Goal: Task Accomplishment & Management: Manage account settings

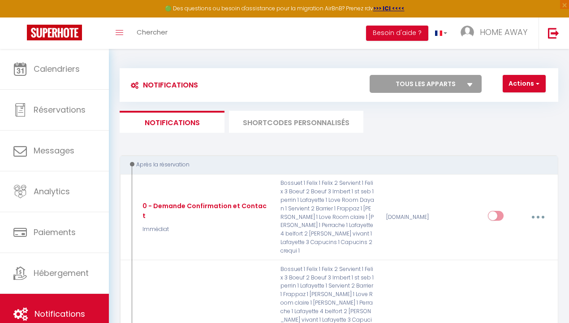
click at [26, 27] on link at bounding box center [54, 32] width 109 height 31
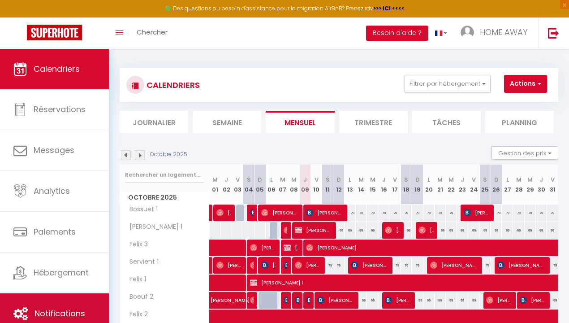
scroll to position [49, 0]
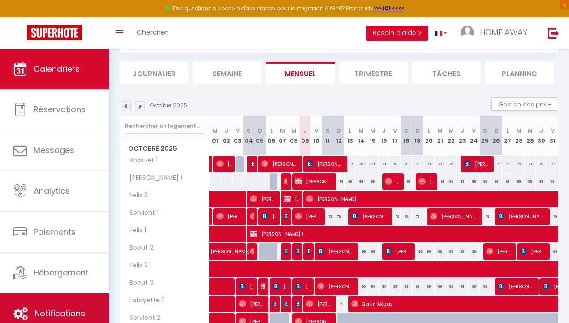
click at [27, 317] on icon at bounding box center [20, 313] width 14 height 13
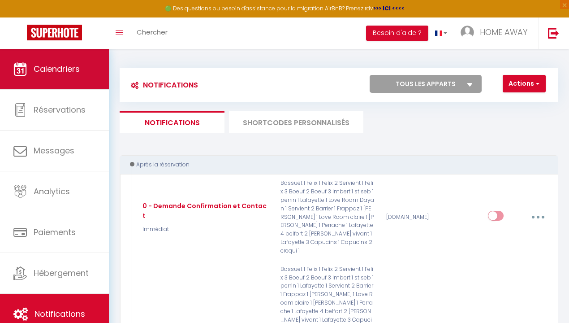
click at [55, 79] on link "Calendriers" at bounding box center [54, 69] width 109 height 40
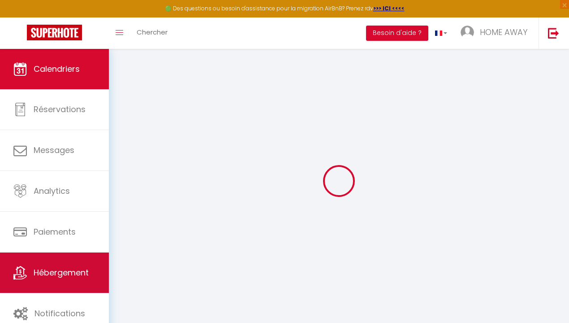
click at [75, 269] on span "Hébergement" at bounding box center [61, 272] width 55 height 11
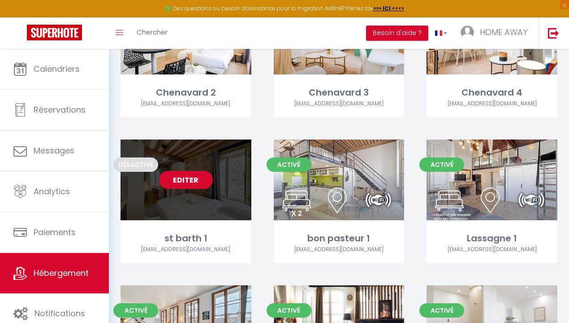
scroll to position [1808, 0]
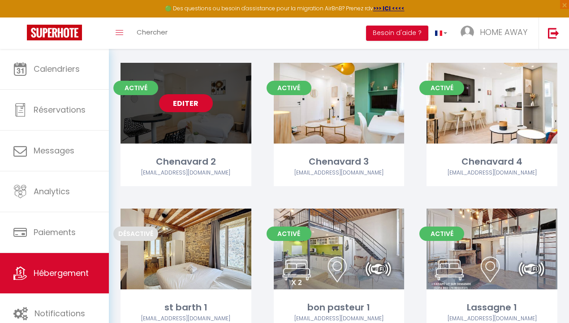
click at [174, 102] on link "Editer" at bounding box center [186, 103] width 54 height 18
click at [176, 98] on link "Editer" at bounding box center [186, 103] width 54 height 18
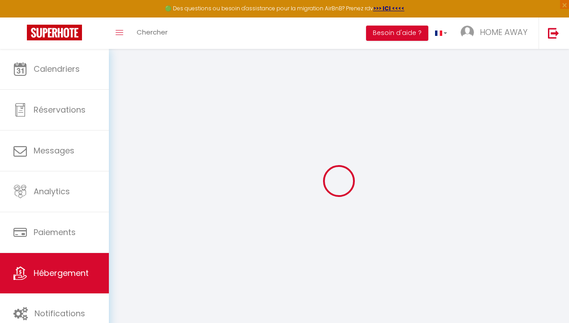
select select
checkbox input "false"
checkbox input "true"
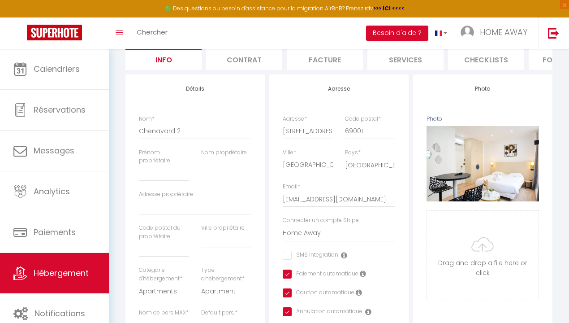
scroll to position [84, 0]
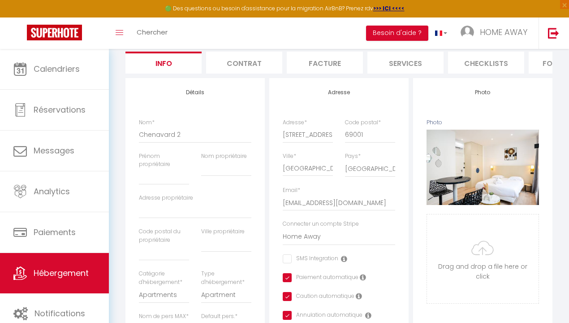
click at [335, 73] on li "Facture" at bounding box center [325, 63] width 76 height 22
select select
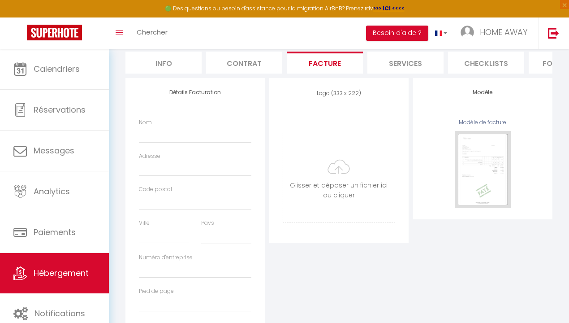
click at [244, 58] on li "Contrat" at bounding box center [244, 63] width 76 height 22
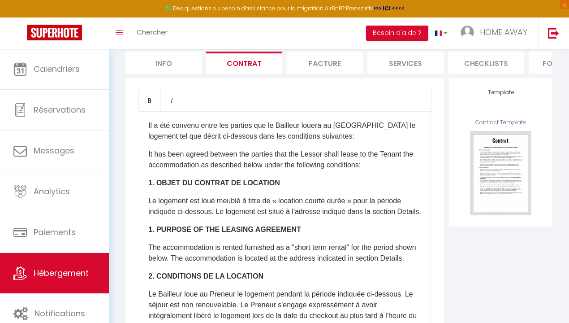
click at [396, 59] on li "Services" at bounding box center [406, 63] width 76 height 22
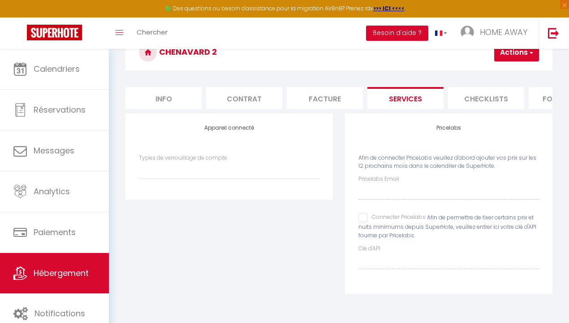
select select
click at [461, 62] on h3 "Chenavard 2" at bounding box center [339, 53] width 427 height 36
drag, startPoint x: 458, startPoint y: 96, endPoint x: 449, endPoint y: 98, distance: 9.4
click at [458, 96] on li "Checklists" at bounding box center [486, 98] width 76 height 22
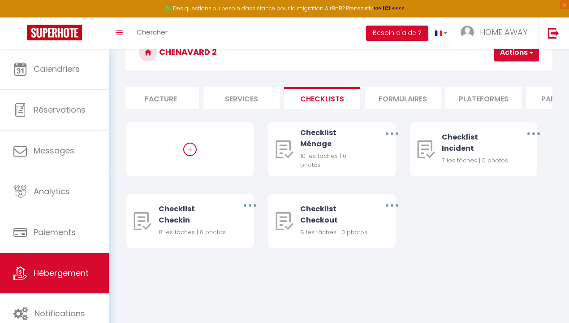
scroll to position [0, 194]
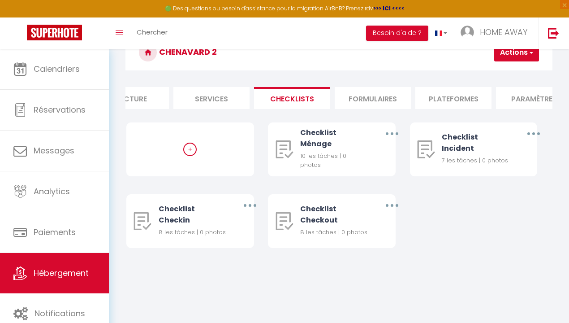
click at [441, 98] on li "Plateformes" at bounding box center [454, 98] width 76 height 22
select select
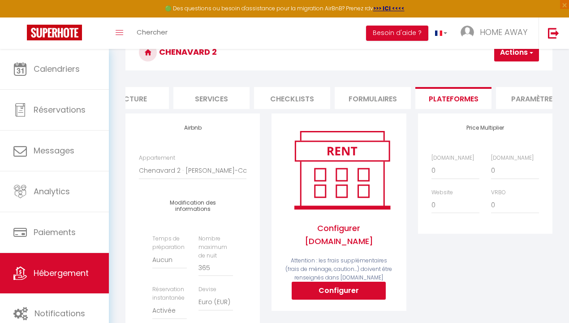
click at [298, 284] on button "Configurer" at bounding box center [339, 291] width 94 height 18
select select
type input "[EMAIL_ADDRESS][DOMAIN_NAME]"
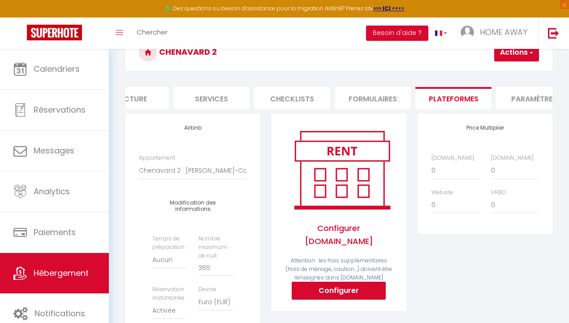
type input "[EMAIL_ADDRESS][DOMAIN_NAME]"
select select
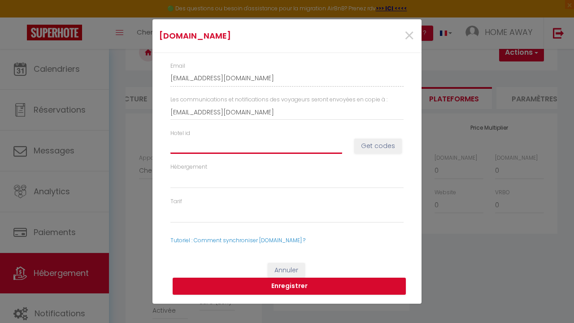
click at [219, 145] on input "Hotel id" at bounding box center [256, 146] width 172 height 16
paste input "Conditioning15073581"
type input "Conditioning15073581"
select select
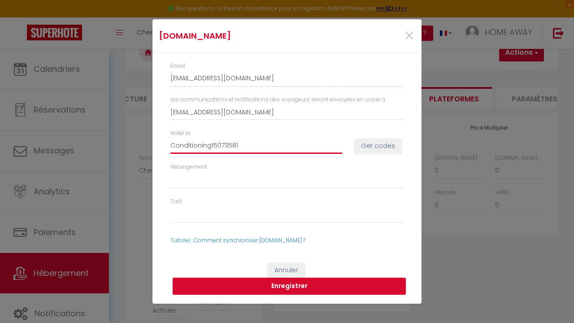
select select
drag, startPoint x: 391, startPoint y: 147, endPoint x: 321, endPoint y: 147, distance: 70.4
click at [321, 147] on div "Hotel id Conditioning15073581 Get codes" at bounding box center [287, 146] width 245 height 34
drag, startPoint x: 211, startPoint y: 145, endPoint x: 152, endPoint y: 149, distance: 58.4
click at [152, 149] on div "Email [EMAIL_ADDRESS][DOMAIN_NAME] Les communications et notifications des voya…" at bounding box center [286, 153] width 269 height 200
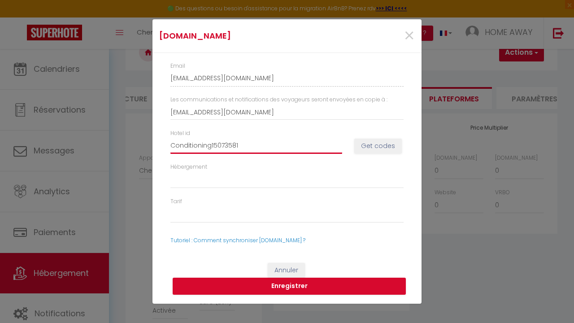
type input "15073581"
select select
type input "15073581"
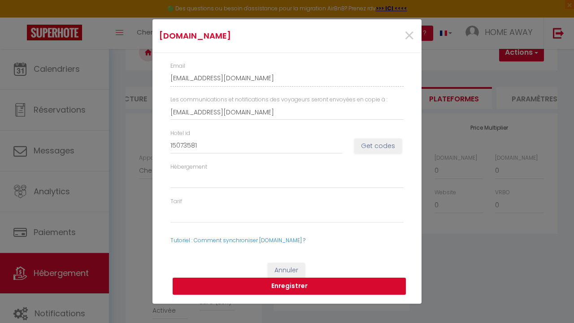
click at [379, 149] on button "Get codes" at bounding box center [378, 146] width 48 height 15
select select
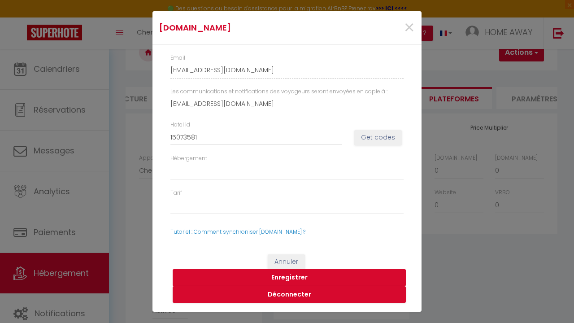
click at [274, 278] on button "Enregistrer" at bounding box center [289, 277] width 233 height 17
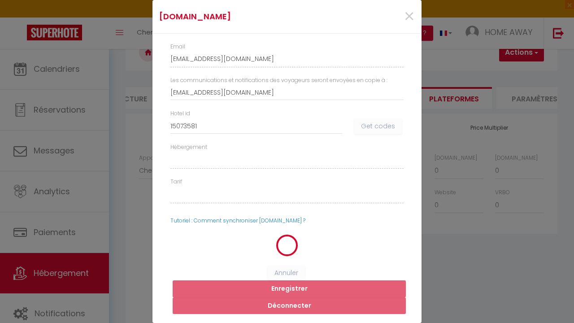
select select
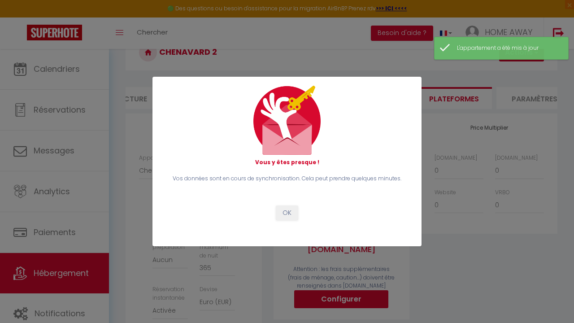
click at [287, 211] on button "OK" at bounding box center [287, 212] width 22 height 15
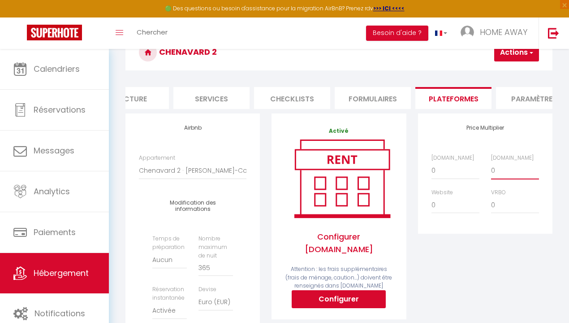
select select "+ 15 %"
select select
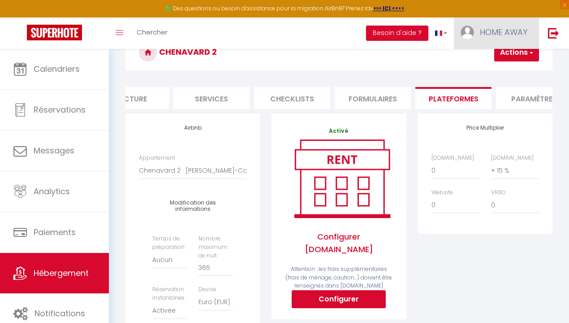
click at [511, 46] on link "HOME AWAY" at bounding box center [496, 32] width 85 height 31
click at [436, 63] on h3 "Chenavard 2" at bounding box center [339, 53] width 427 height 36
click at [495, 55] on button "Actions" at bounding box center [517, 52] width 45 height 18
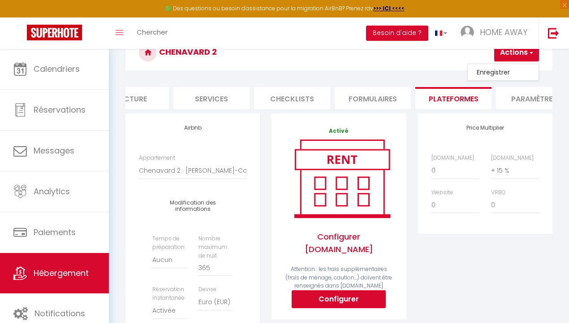
click at [486, 68] on link "Enregistrer" at bounding box center [503, 72] width 71 height 12
select select "EUR"
select select
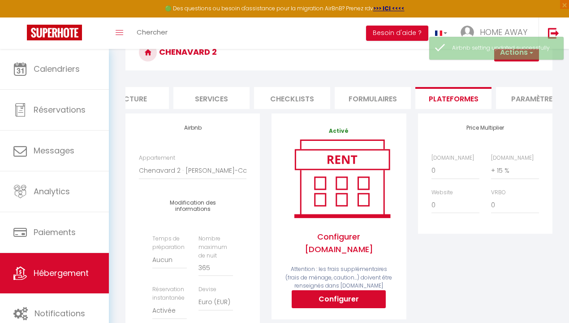
click at [70, 37] on img at bounding box center [54, 33] width 55 height 16
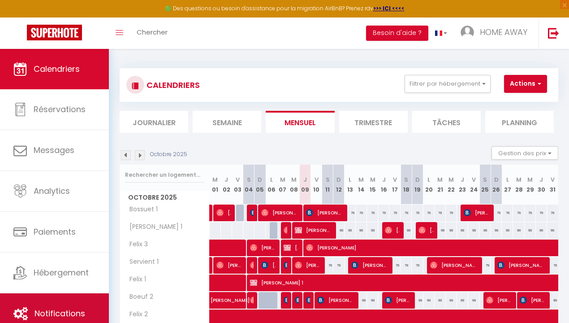
click at [71, 316] on span "Notifications" at bounding box center [60, 313] width 51 height 11
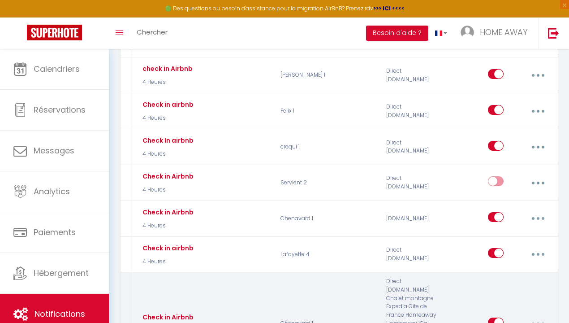
scroll to position [3297, 0]
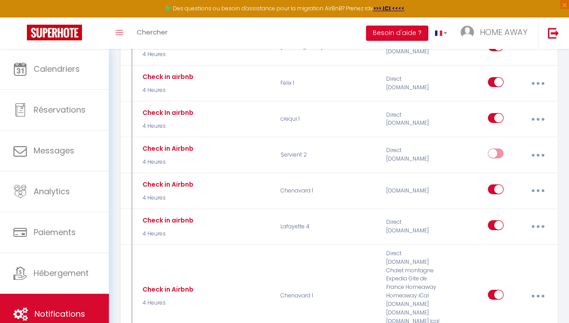
drag, startPoint x: 550, startPoint y: 220, endPoint x: 544, endPoint y: 219, distance: 5.5
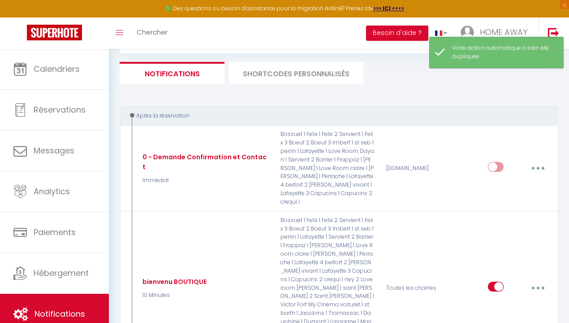
checkbox input "false"
checkbox input "true"
checkbox input "false"
checkbox input "true"
checkbox input "false"
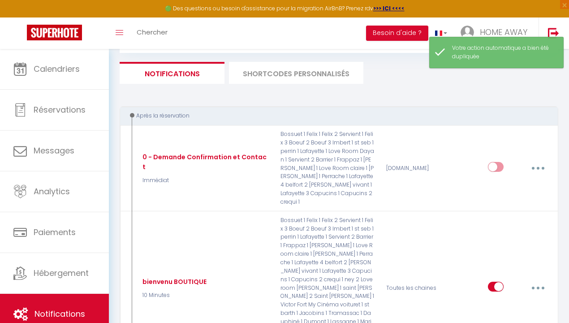
checkbox input "true"
checkbox input "false"
checkbox input "true"
checkbox input "false"
checkbox input "true"
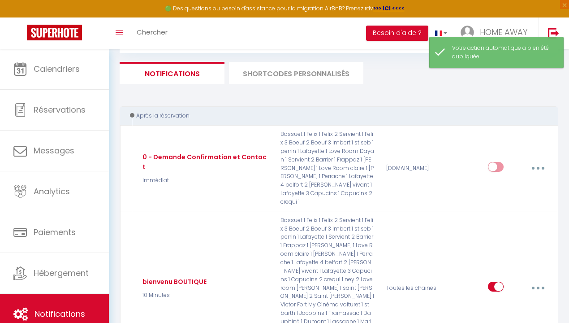
checkbox input "false"
checkbox input "true"
checkbox input "false"
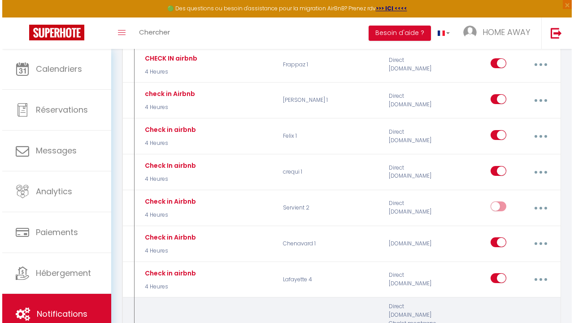
scroll to position [3375, 0]
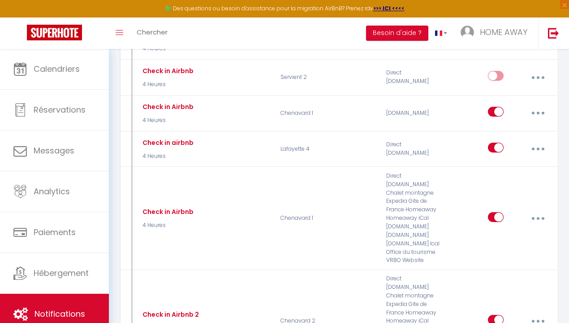
type input "Check in Airbnb 2"
select select "3"
select select "4 Heures"
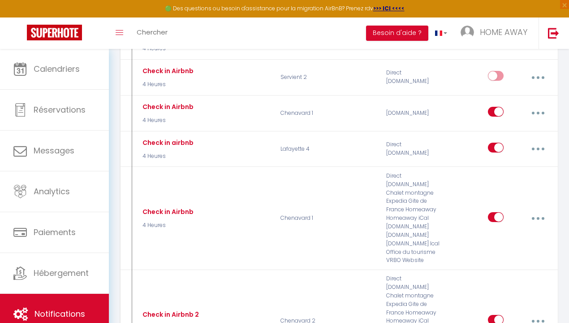
select select "if_booking_is_paid"
checkbox input "true"
checkbox input "false"
radio input "true"
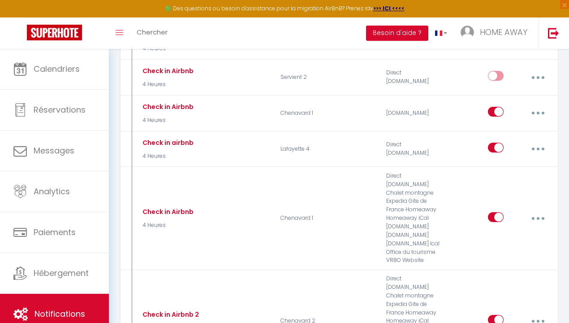
type input "Consignes Check In"
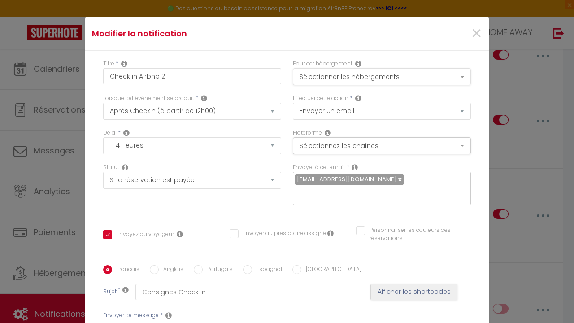
click at [390, 80] on button "Sélectionner les hébergements" at bounding box center [382, 76] width 178 height 17
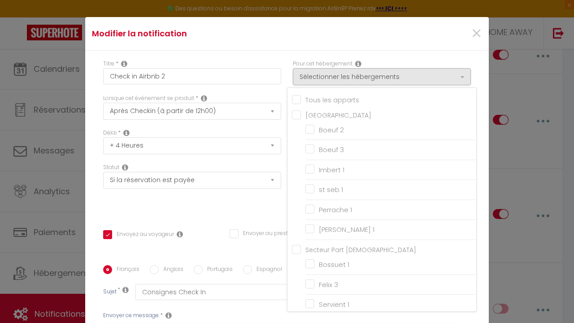
click at [295, 52] on div "Titre * Check in Airbnb 2 Pour cet hébergement Sélectionner les hébergements To…" at bounding box center [287, 265] width 404 height 429
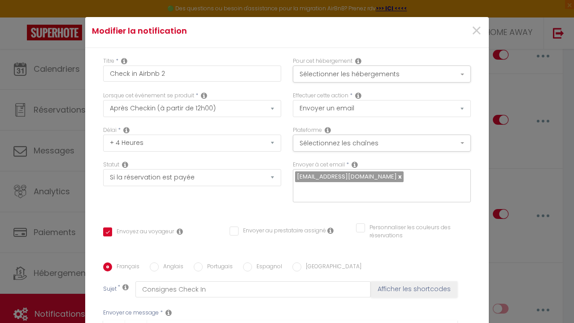
scroll to position [0, 0]
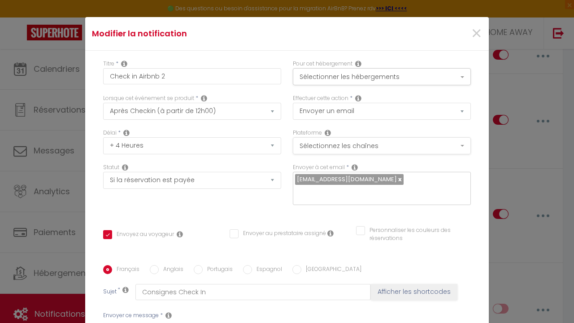
click at [361, 138] on button "Sélectionnez les chaînes" at bounding box center [382, 145] width 178 height 17
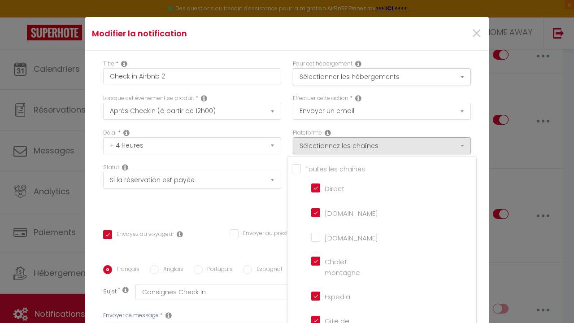
click at [316, 165] on input "Tous les apparts" at bounding box center [384, 168] width 184 height 9
checkbox input "true"
checkbox input "false"
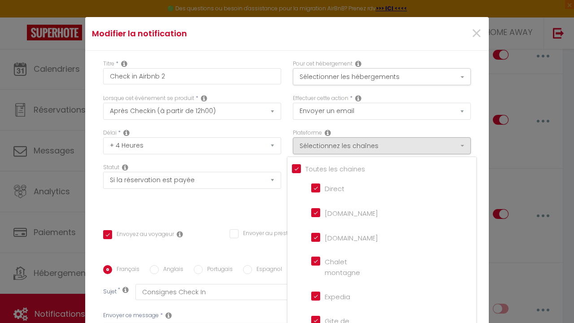
checkbox input "false"
click at [316, 165] on input "Tous les apparts" at bounding box center [384, 168] width 184 height 9
checkbox input "false"
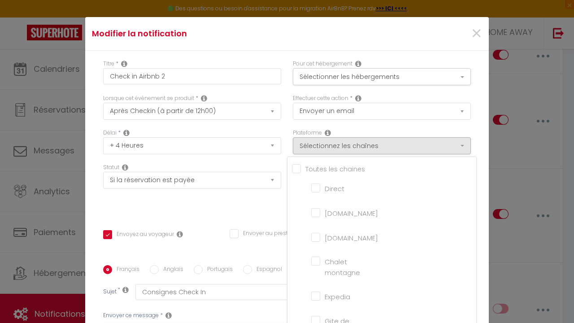
checkbox input "false"
checkbox montagne "false"
checkbox input "false"
checkbox France "false"
checkbox input "false"
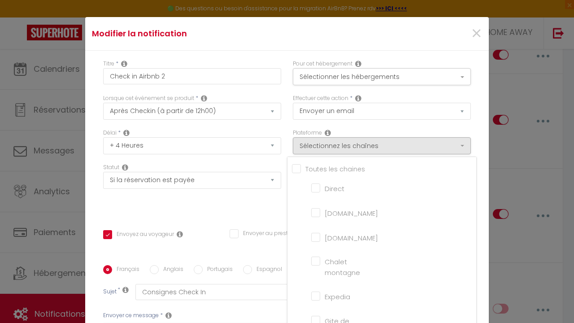
checkbox iCal "false"
checkbox input "false"
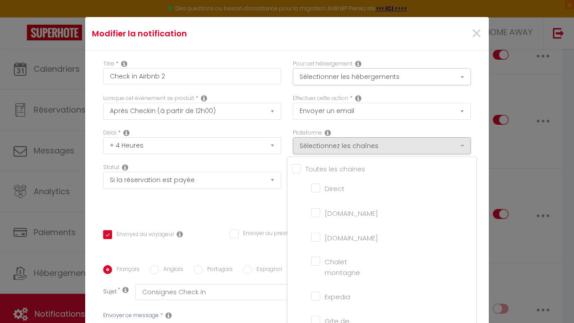
checkbox tourisme "false"
checkbox input "false"
checkbox input "true"
checkbox input "false"
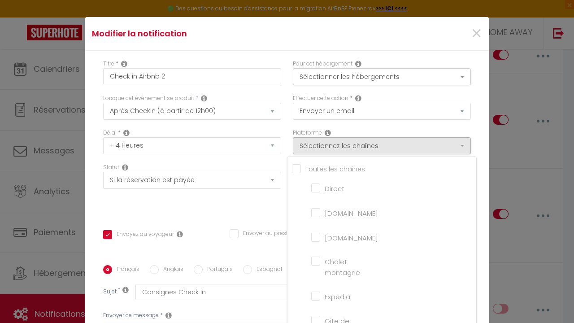
checkbox input "false"
click at [319, 232] on input "[DOMAIN_NAME]" at bounding box center [336, 236] width 51 height 9
checkbox input "true"
checkbox input "false"
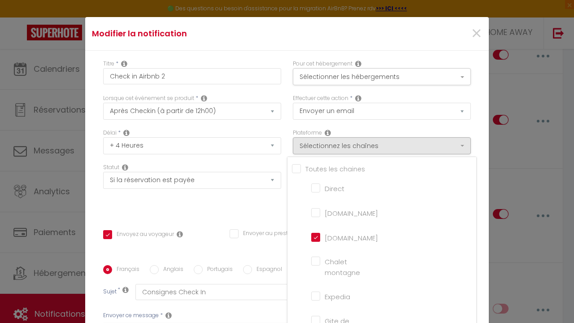
checkbox input "false"
click at [259, 211] on div "Statut Aucun Si la réservation est payée Si réservation non payée Si la caution…" at bounding box center [192, 188] width 190 height 51
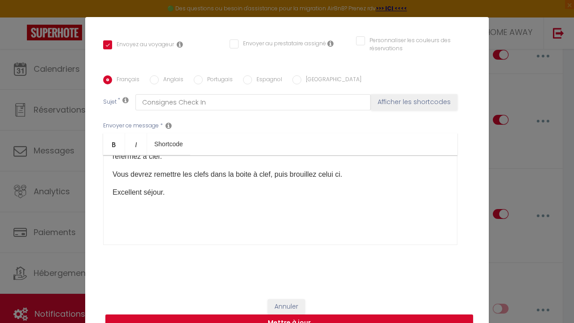
scroll to position [34, 0]
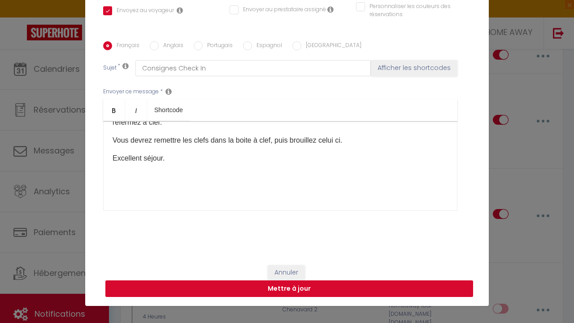
click at [316, 291] on button "Mettre à jour" at bounding box center [289, 288] width 368 height 17
checkbox input "true"
checkbox input "false"
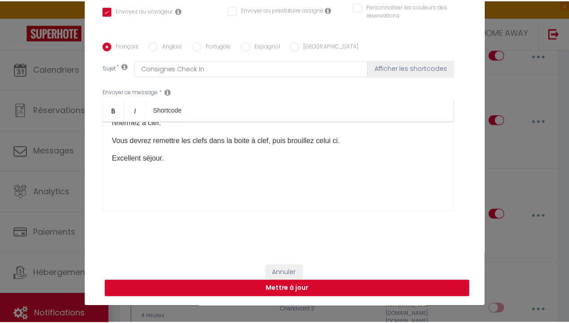
scroll to position [181, 0]
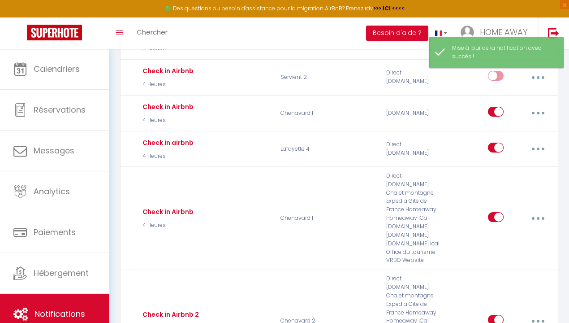
checkbox input "true"
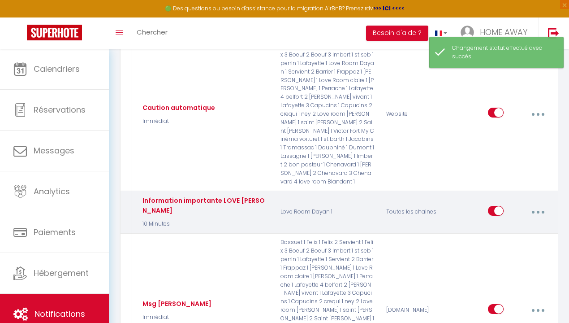
scroll to position [434, 0]
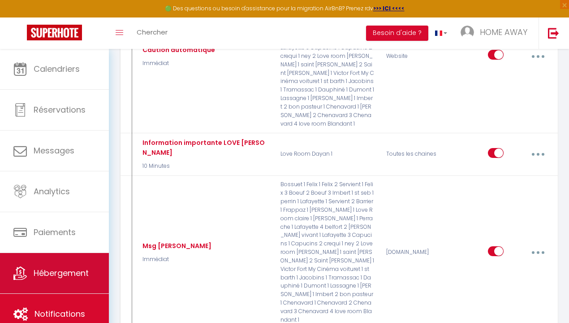
click at [69, 262] on link "Hébergement" at bounding box center [54, 273] width 109 height 40
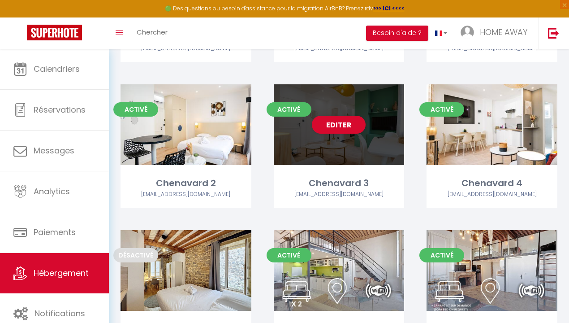
scroll to position [1783, 0]
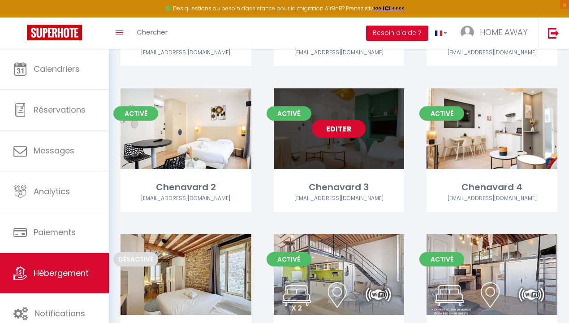
click at [348, 126] on link "Editer" at bounding box center [339, 129] width 54 height 18
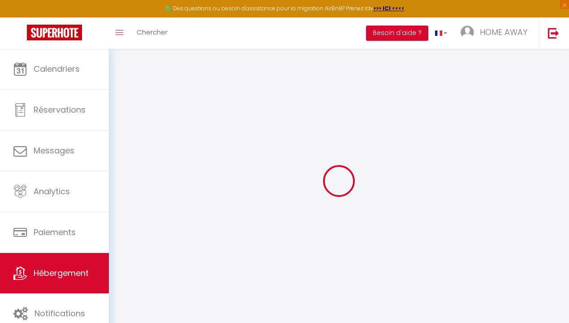
select select "3606-1484353284057153002"
select select "EUR"
select select
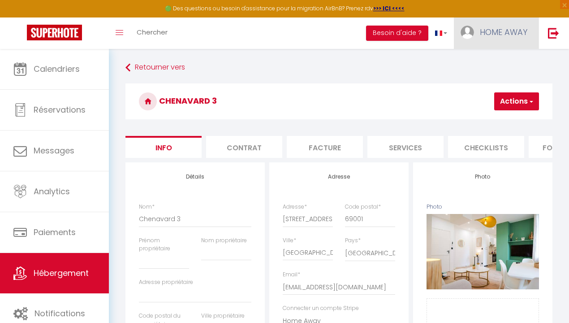
checkbox input "false"
checkbox input "true"
select select
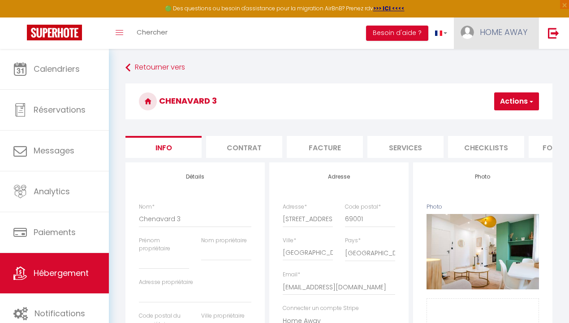
select select
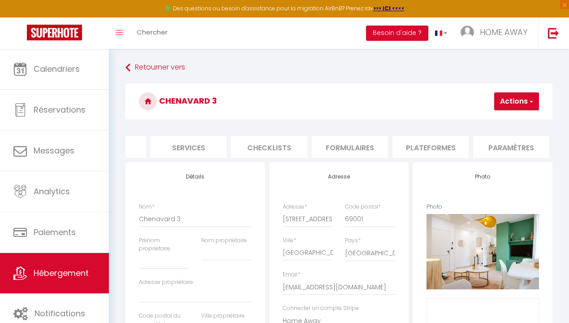
scroll to position [0, 219]
click at [430, 154] on li "Plateformes" at bounding box center [429, 147] width 76 height 22
select select
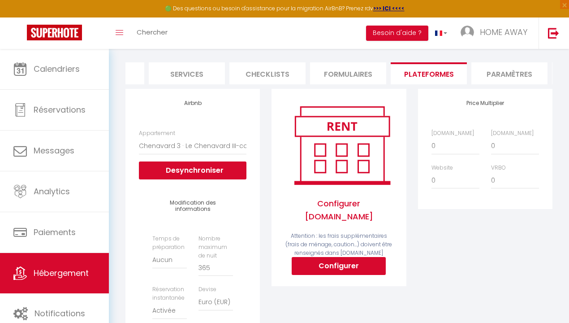
scroll to position [104, 0]
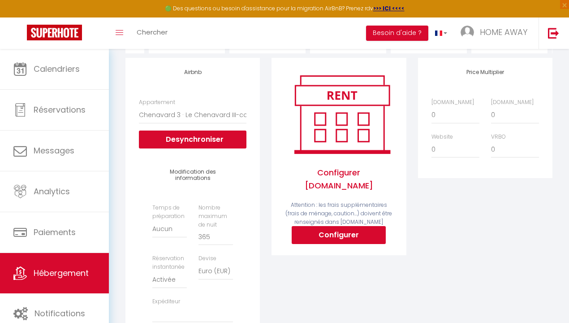
click at [359, 226] on button "Configurer" at bounding box center [339, 235] width 94 height 18
select select
type input "[EMAIL_ADDRESS][DOMAIN_NAME]"
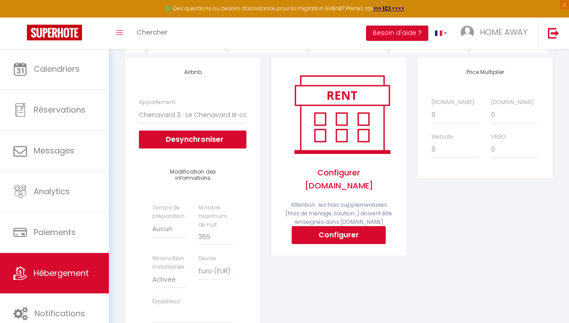
type input "[EMAIL_ADDRESS][DOMAIN_NAME]"
select select
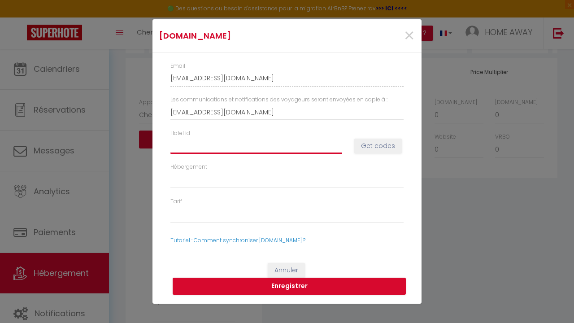
click at [231, 150] on input "Hotel id" at bounding box center [256, 146] width 172 height 16
paste input "conditioning15073941"
type input "conditioning15073941"
select select
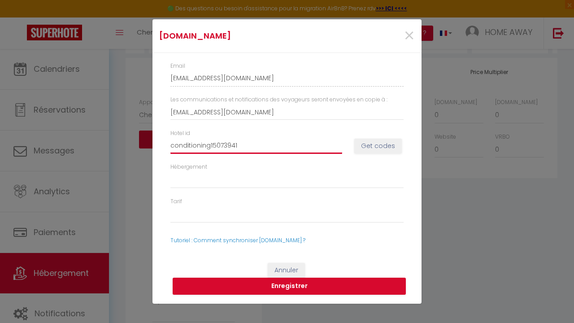
select select
drag, startPoint x: 209, startPoint y: 143, endPoint x: 136, endPoint y: 140, distance: 73.2
click at [136, 140] on div "[DOMAIN_NAME] × Email [EMAIL_ADDRESS][DOMAIN_NAME] Les communications et notifi…" at bounding box center [287, 161] width 574 height 323
type input "15073941"
select select
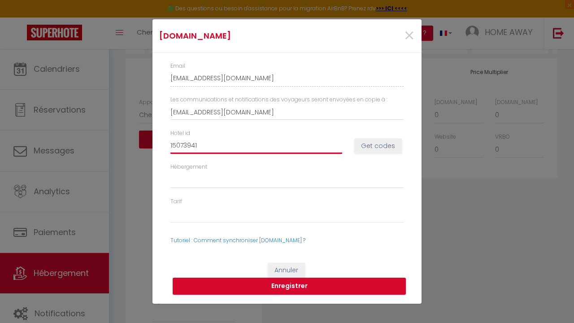
select select
type input "15073941"
click at [374, 147] on button "Get codes" at bounding box center [378, 146] width 48 height 15
select select
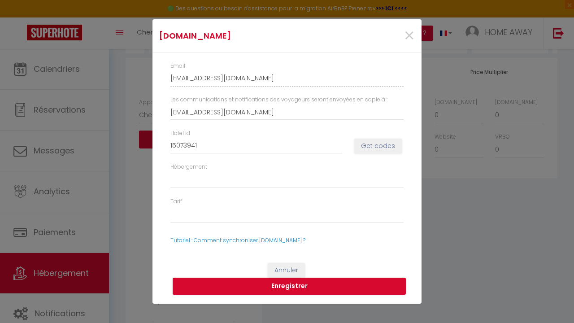
select select
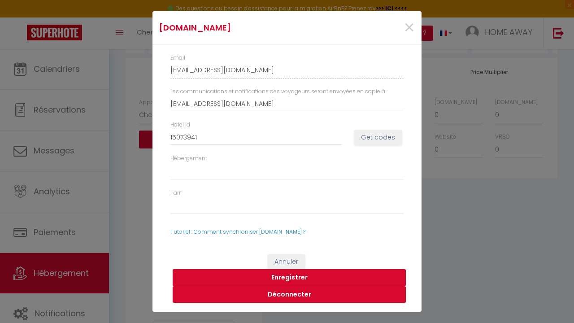
click at [277, 278] on button "Enregistrer" at bounding box center [289, 277] width 233 height 17
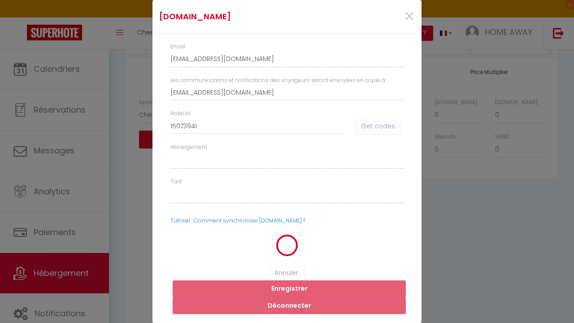
select select
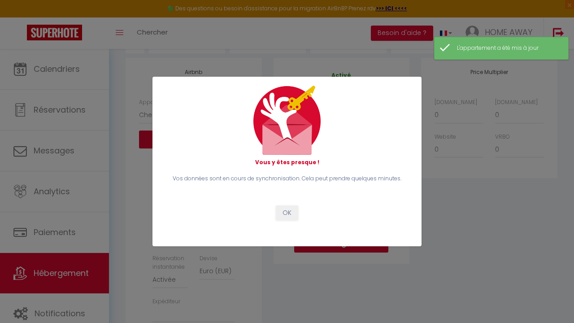
click at [286, 213] on button "OK" at bounding box center [287, 212] width 22 height 15
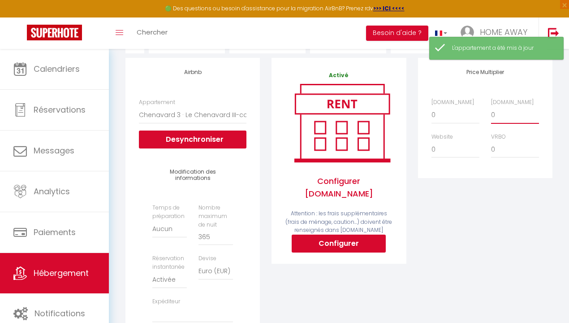
select select "+ 15 %"
select select
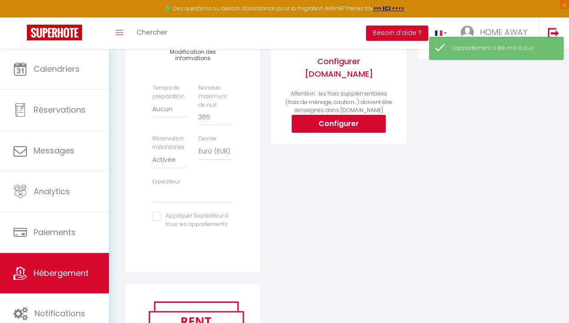
scroll to position [0, 0]
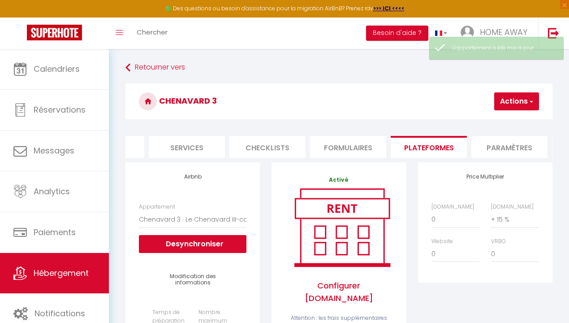
click at [509, 104] on button "Actions" at bounding box center [517, 101] width 45 height 18
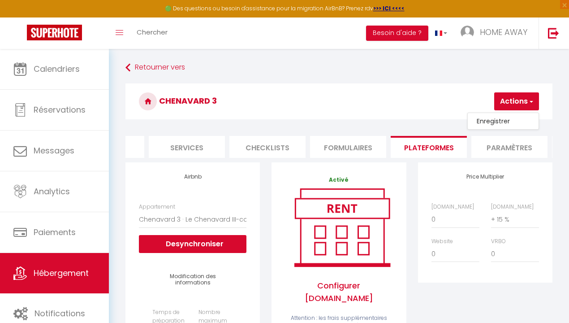
click at [503, 119] on link "Enregistrer" at bounding box center [503, 121] width 71 height 12
select select "EUR"
select select
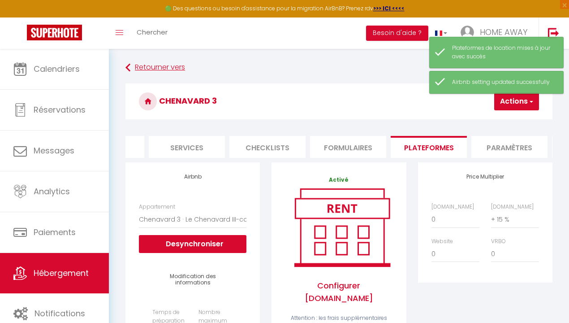
click at [144, 70] on link "Retourner vers" at bounding box center [339, 68] width 427 height 16
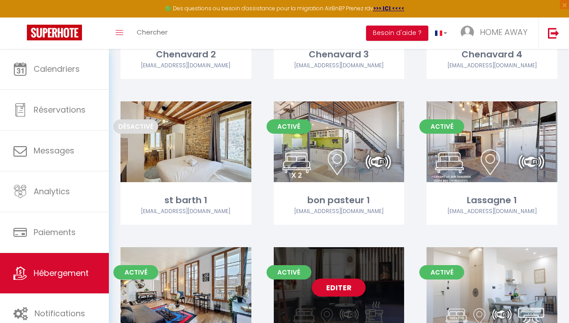
scroll to position [2008, 0]
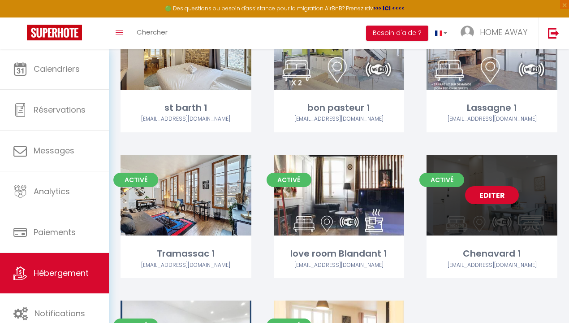
click at [484, 188] on link "Editer" at bounding box center [492, 195] width 54 height 18
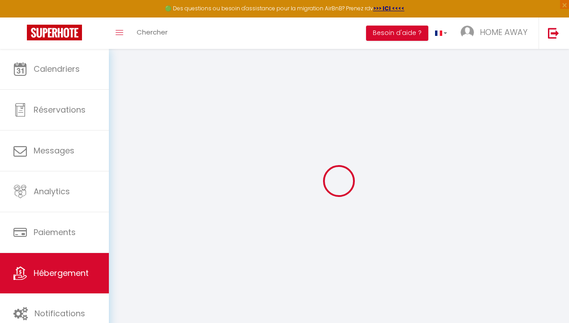
select select
checkbox input "false"
checkbox input "true"
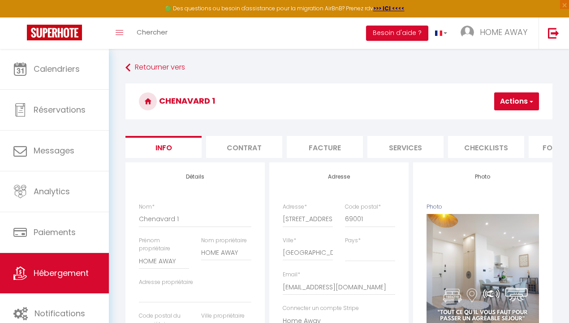
drag, startPoint x: 306, startPoint y: 157, endPoint x: 344, endPoint y: 162, distance: 38.4
click at [420, 158] on ul "Info Contrat Facture Services Checklists Formulaires Plateformes Paramètres web…" at bounding box center [339, 147] width 427 height 22
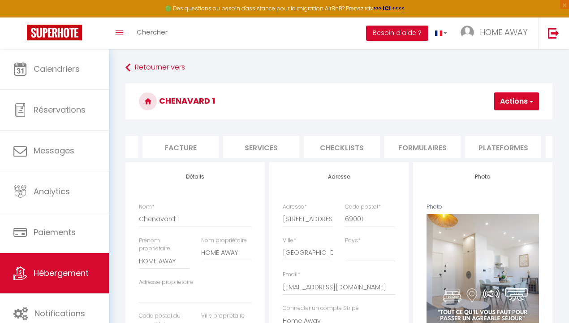
scroll to position [0, 146]
click at [423, 152] on li "Formulaires" at bounding box center [421, 147] width 76 height 22
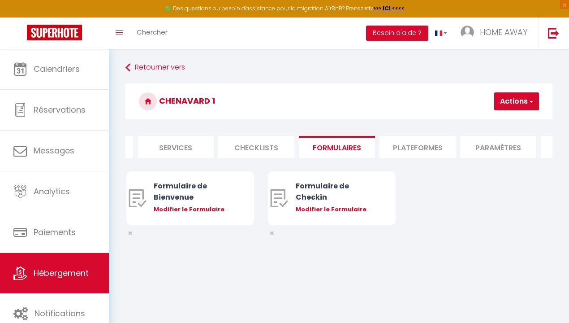
scroll to position [0, 232]
click at [419, 149] on li "Plateformes" at bounding box center [416, 147] width 76 height 22
select select
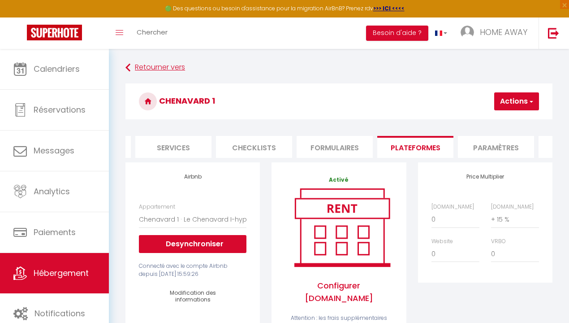
click at [139, 73] on link "Retourner vers" at bounding box center [339, 68] width 427 height 16
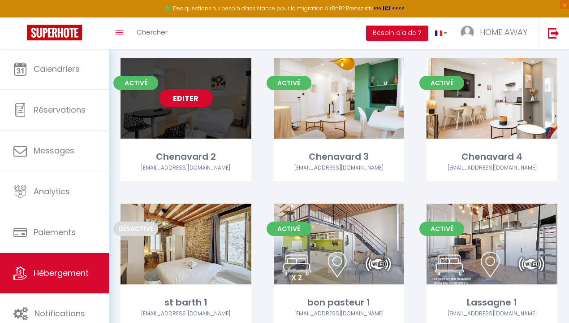
scroll to position [1805, 0]
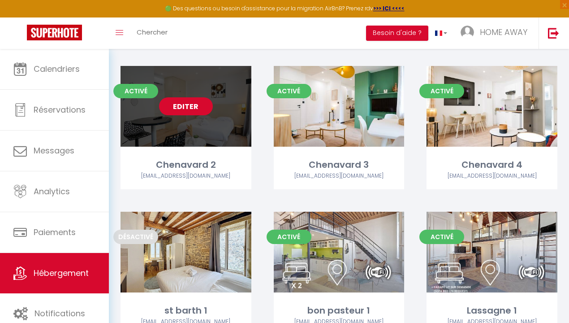
click at [179, 97] on link "Editer" at bounding box center [186, 106] width 54 height 18
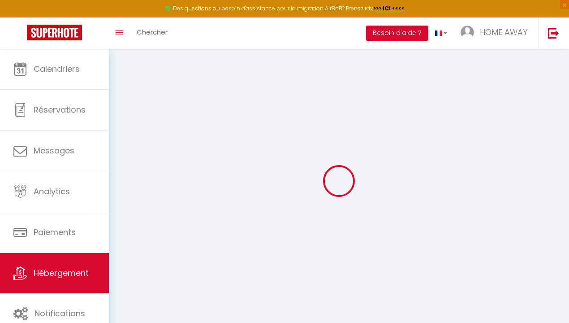
checkbox input "false"
checkbox input "true"
select select "EUR"
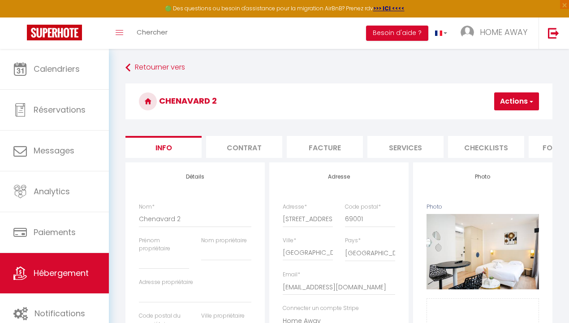
click at [483, 149] on li "Checklists" at bounding box center [486, 147] width 76 height 22
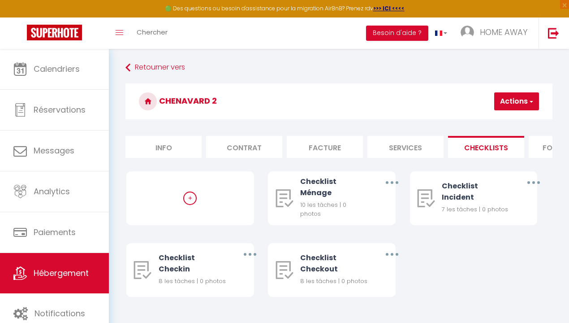
click at [541, 147] on li "Formulaires" at bounding box center [567, 147] width 76 height 22
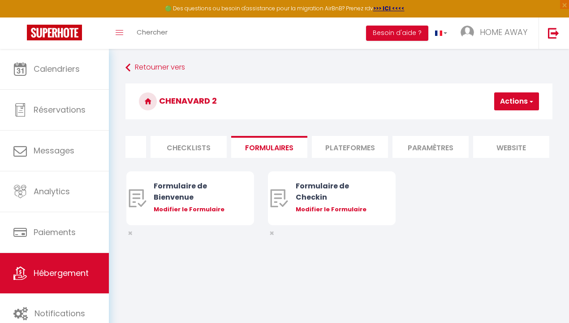
scroll to position [0, 298]
click at [376, 148] on li "Plateformes" at bounding box center [350, 147] width 76 height 22
select select
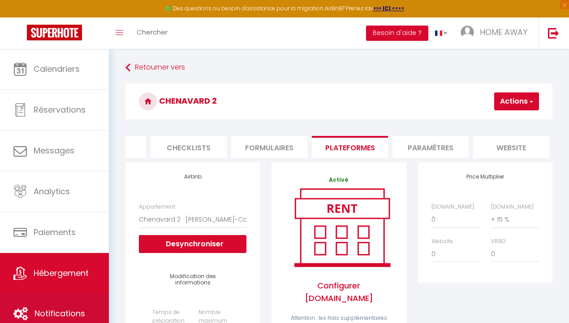
click at [71, 309] on span "Notifications" at bounding box center [60, 313] width 51 height 11
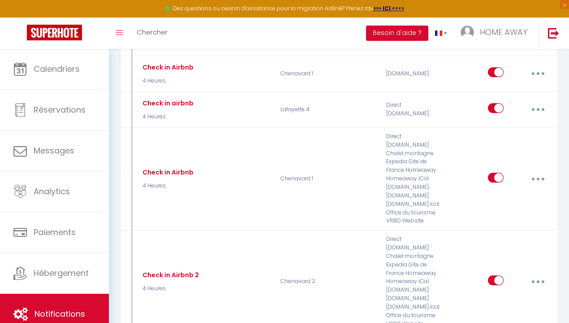
scroll to position [3476, 0]
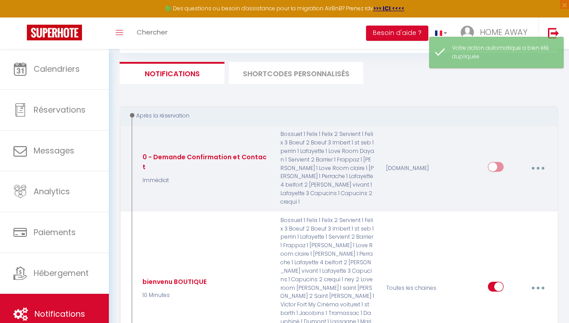
checkbox input "false"
checkbox input "true"
checkbox input "false"
checkbox input "true"
checkbox input "false"
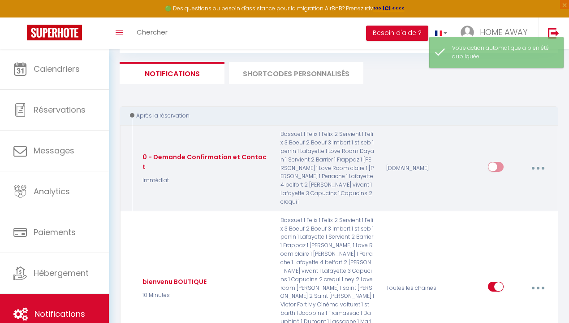
checkbox input "true"
checkbox input "false"
checkbox input "true"
checkbox input "false"
checkbox input "true"
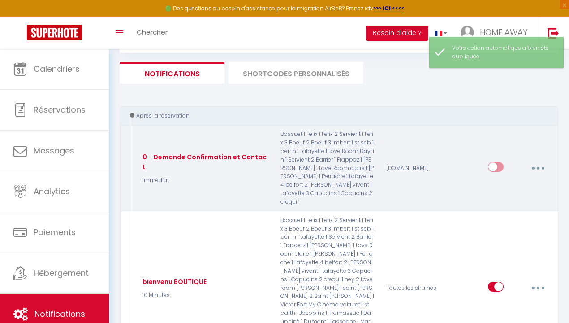
checkbox input "false"
checkbox input "true"
checkbox input "false"
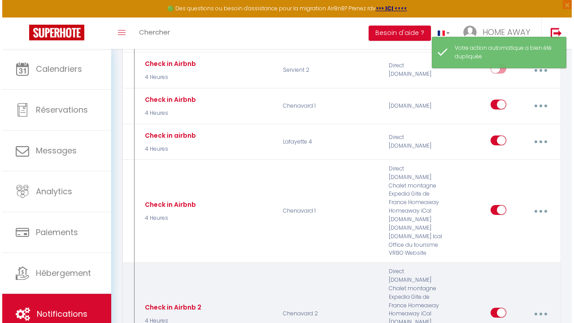
scroll to position [3420, 0]
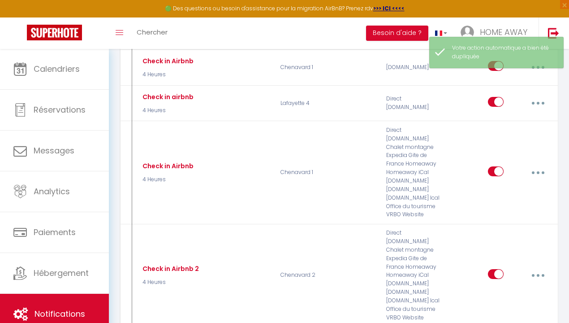
type input "Check in Airbnb 3"
select select "3"
select select "4 Heures"
checkbox input "false"
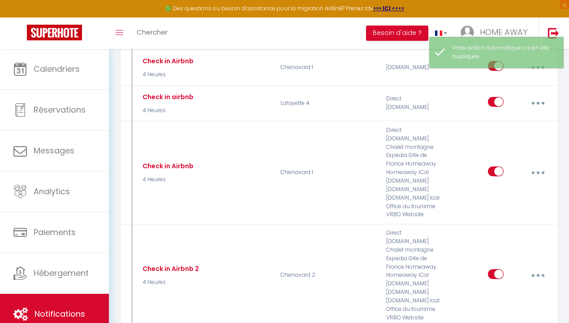
select select "if_booking_is_paid"
checkbox input "true"
checkbox input "false"
radio input "true"
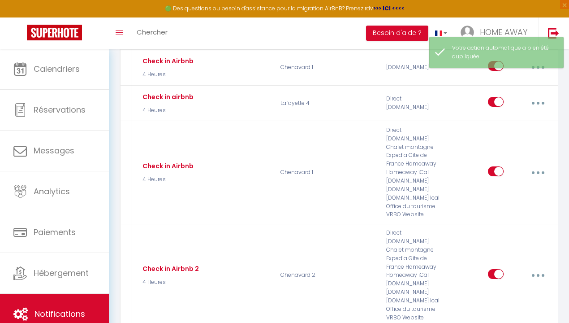
type input "Consignes Check In"
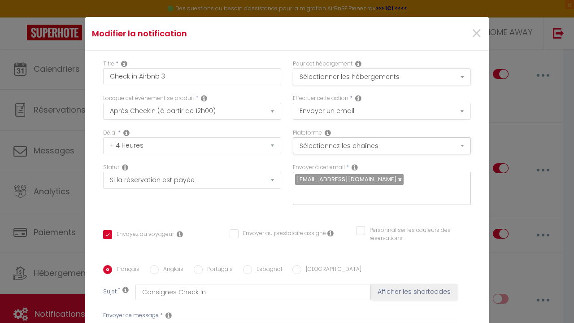
click at [430, 73] on button "Sélectionner les hébergements" at bounding box center [382, 76] width 178 height 17
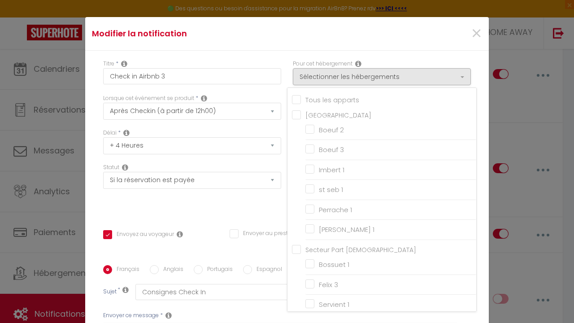
click at [407, 40] on div "×" at bounding box center [421, 34] width 134 height 20
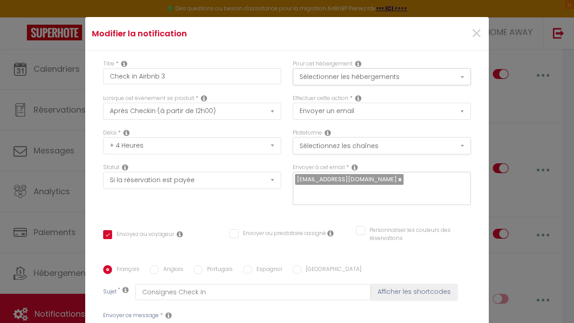
click at [357, 139] on button "Sélectionnez les chaînes" at bounding box center [382, 145] width 178 height 17
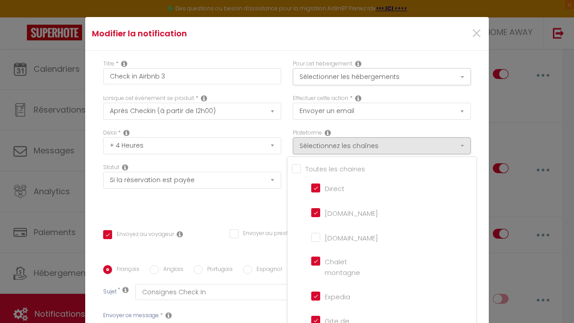
click at [325, 167] on input "Tous les apparts" at bounding box center [384, 168] width 184 height 9
checkbox input "true"
checkbox input "false"
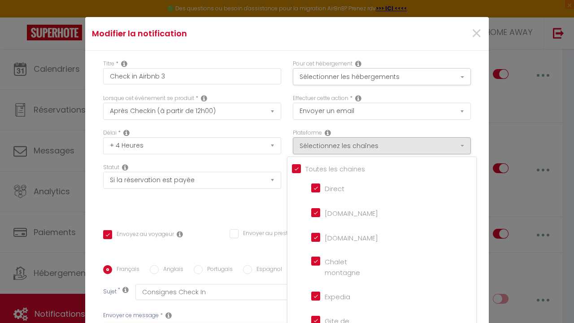
checkbox input "false"
click at [325, 170] on input "Tous les apparts" at bounding box center [384, 168] width 184 height 9
checkbox input "false"
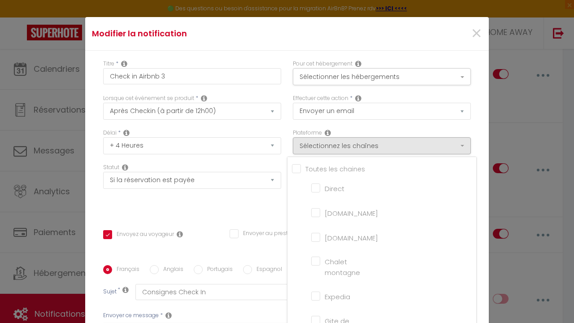
checkbox input "false"
checkbox montagne "false"
checkbox input "false"
checkbox France "false"
checkbox input "false"
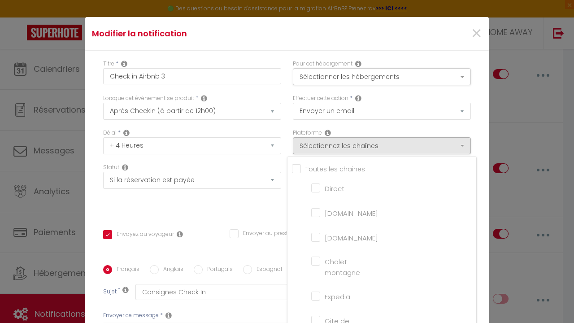
checkbox iCal "false"
checkbox input "false"
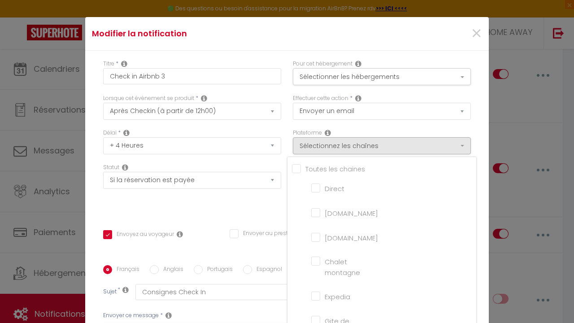
checkbox tourisme "false"
checkbox input "false"
checkbox input "true"
checkbox input "false"
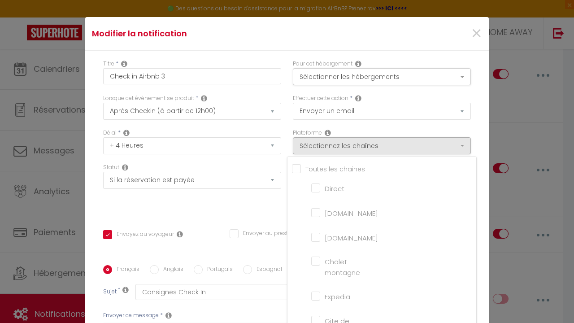
checkbox input "false"
click at [326, 238] on input "[DOMAIN_NAME]" at bounding box center [336, 236] width 51 height 9
checkbox input "true"
checkbox input "false"
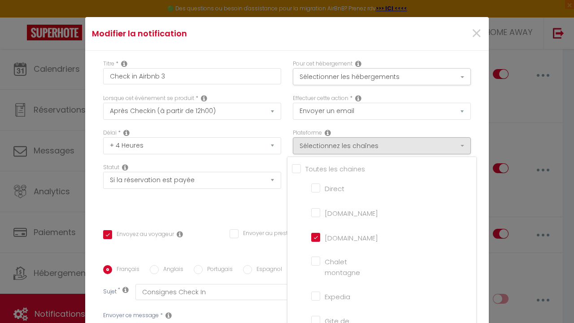
checkbox input "false"
click at [261, 216] on div "Titre * Check in Airbnb 3 Pour cet hébergement Sélectionner les hébergements To…" at bounding box center [287, 265] width 404 height 429
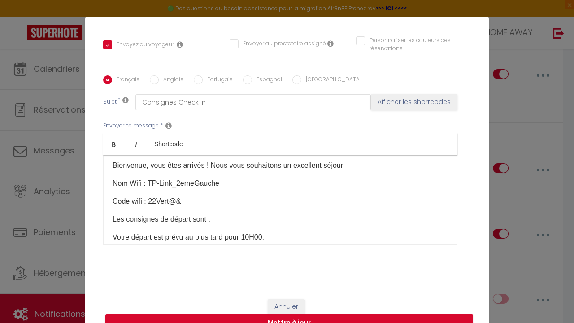
scroll to position [34, 0]
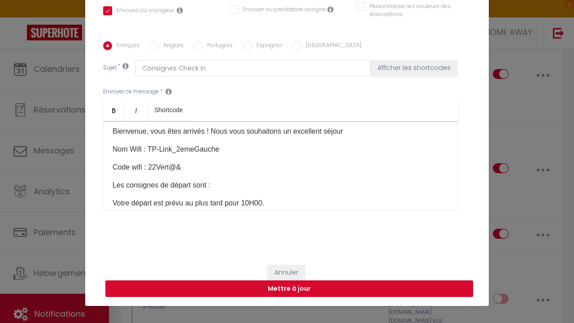
click at [345, 293] on button "Mettre à jour" at bounding box center [289, 288] width 368 height 17
checkbox input "true"
checkbox input "false"
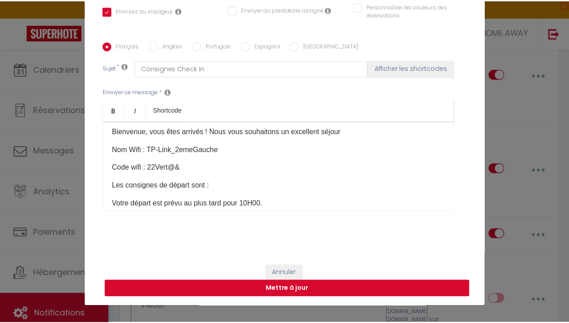
scroll to position [181, 0]
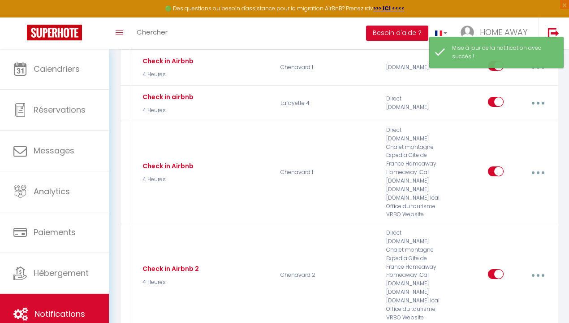
checkbox input "true"
